Goal: Find specific page/section: Find specific page/section

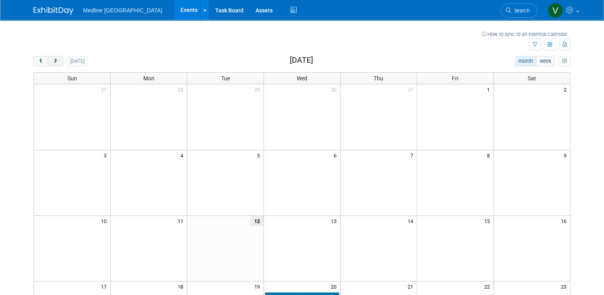
click at [52, 60] on span "next" at bounding box center [55, 61] width 6 height 5
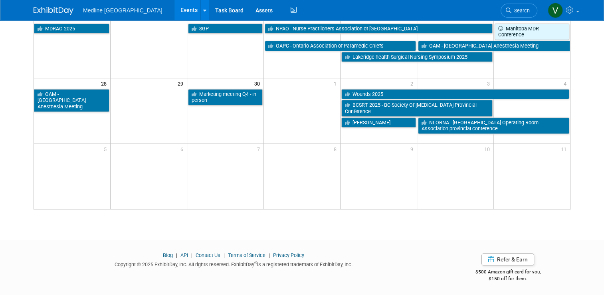
scroll to position [228, 0]
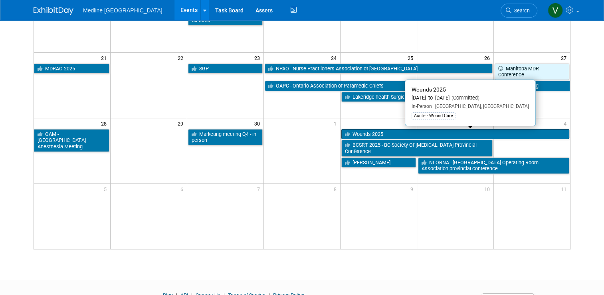
click at [372, 134] on link "Wounds 2025" at bounding box center [455, 134] width 228 height 10
click at [0, 0] on div at bounding box center [0, 0] width 0 height 0
